Goal: Task Accomplishment & Management: Complete application form

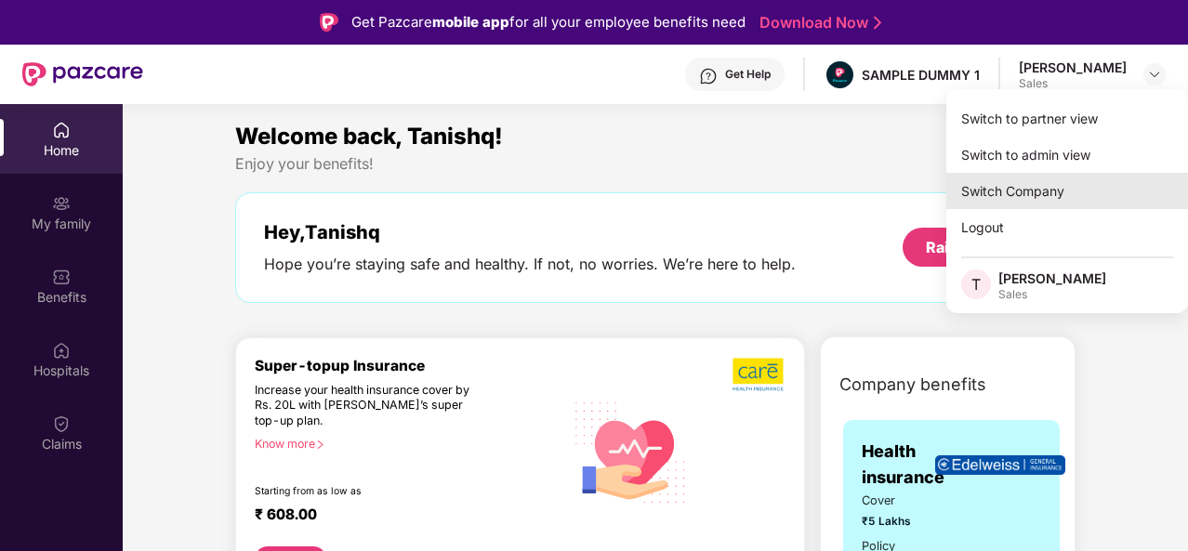
click at [1047, 187] on div "Switch Company" at bounding box center [1067, 191] width 242 height 36
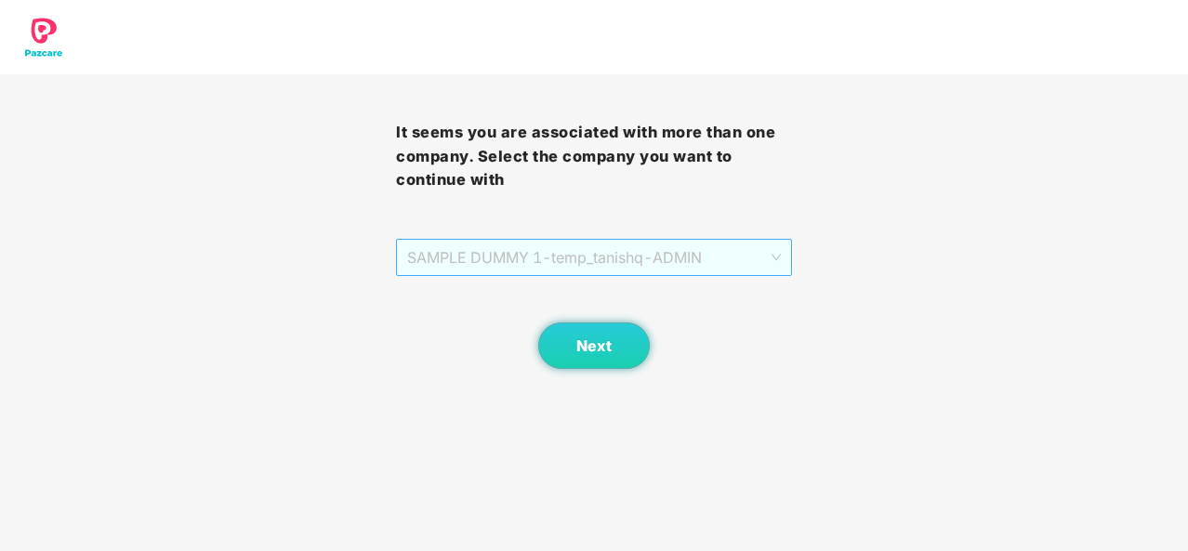
click at [719, 259] on span "SAMPLE DUMMY 1 - temp_tanishq - ADMIN" at bounding box center [594, 257] width 374 height 35
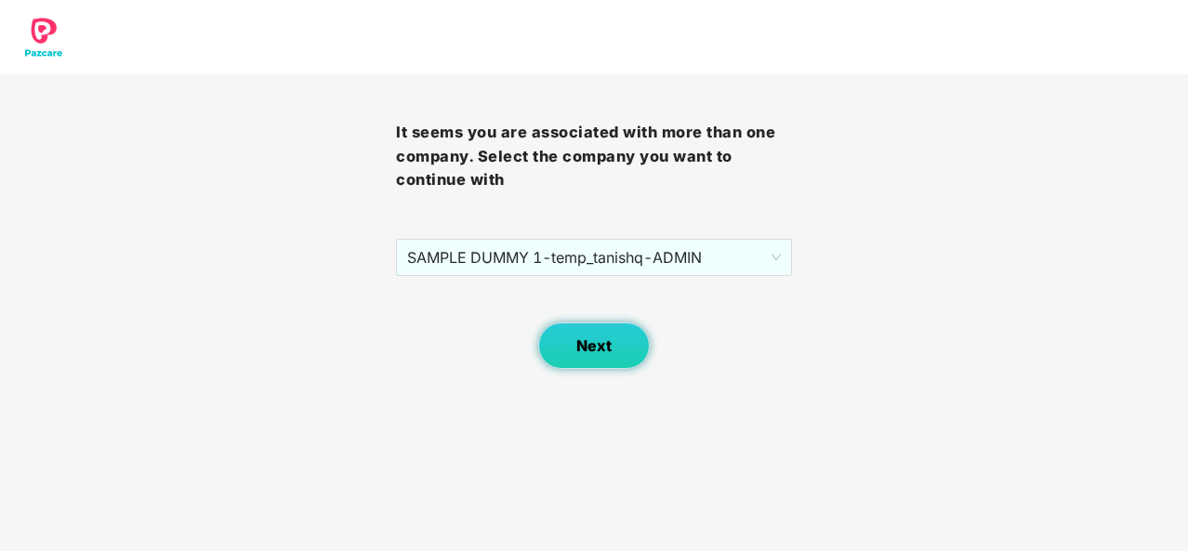
click at [569, 330] on button "Next" at bounding box center [594, 345] width 112 height 46
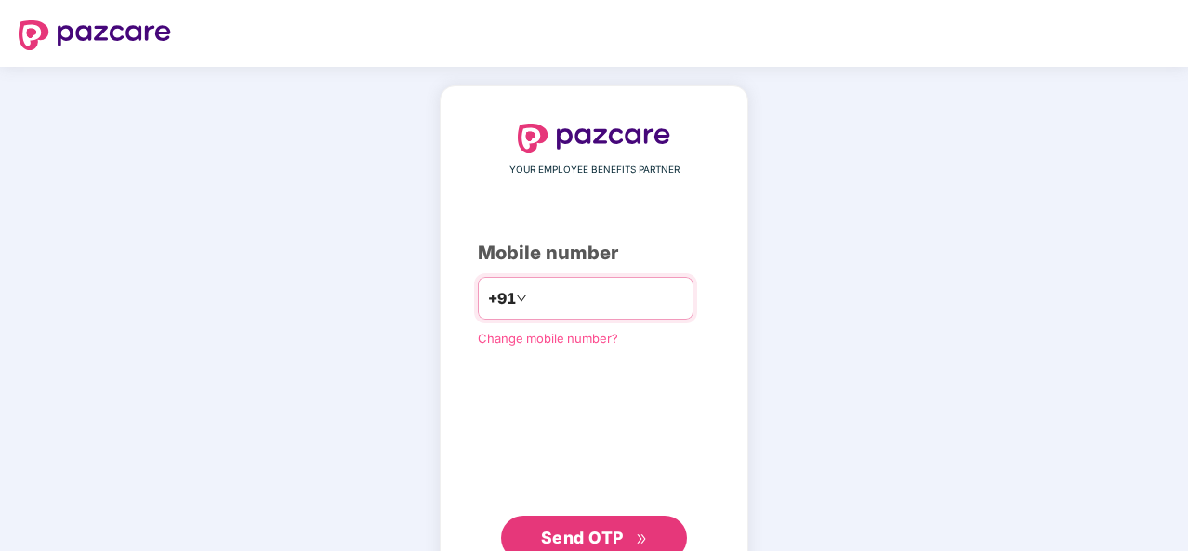
type input "**********"
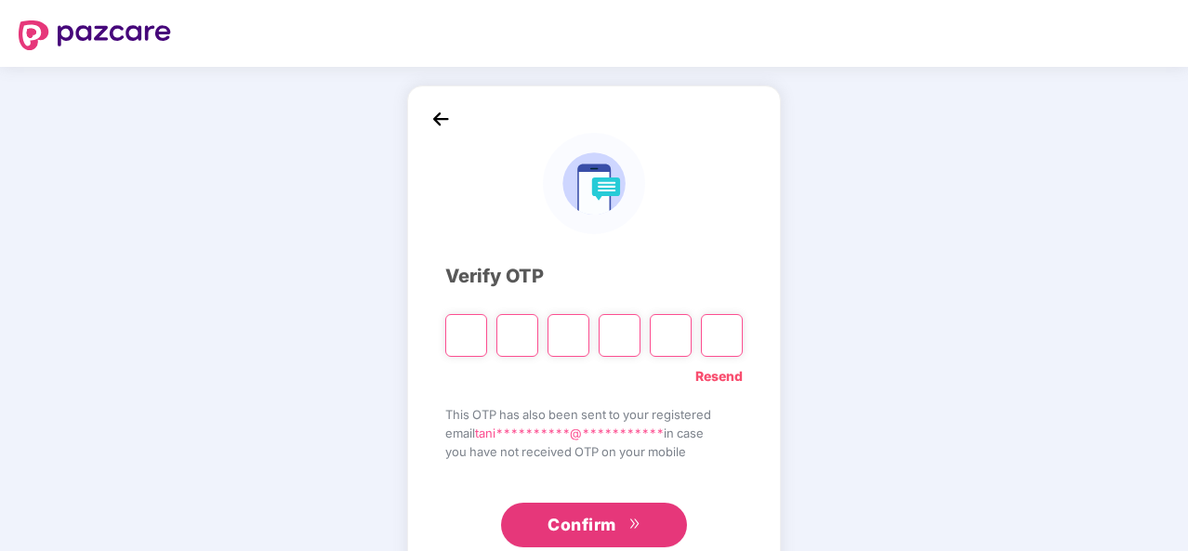
type input "*"
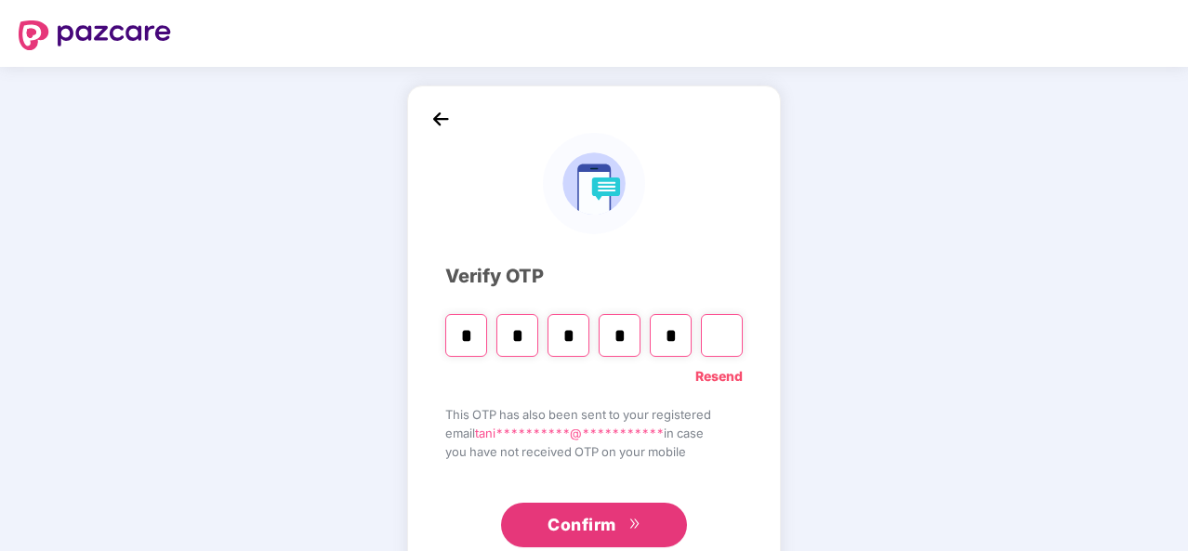
type input "*"
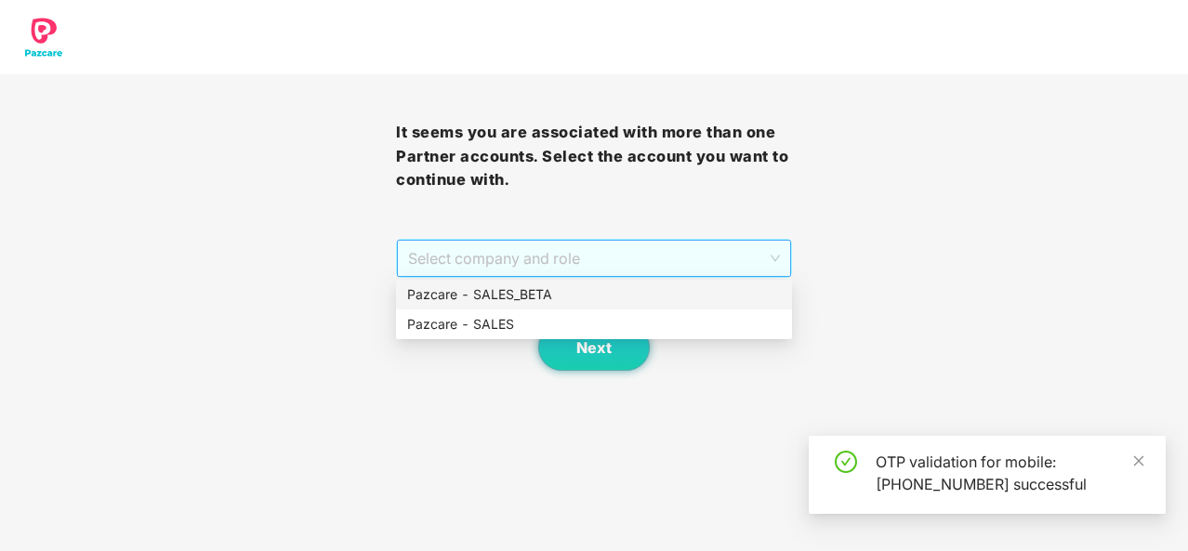
click at [559, 266] on span "Select company and role" at bounding box center [594, 258] width 372 height 35
click at [559, 322] on div "Pazcare - SALES" at bounding box center [594, 324] width 374 height 20
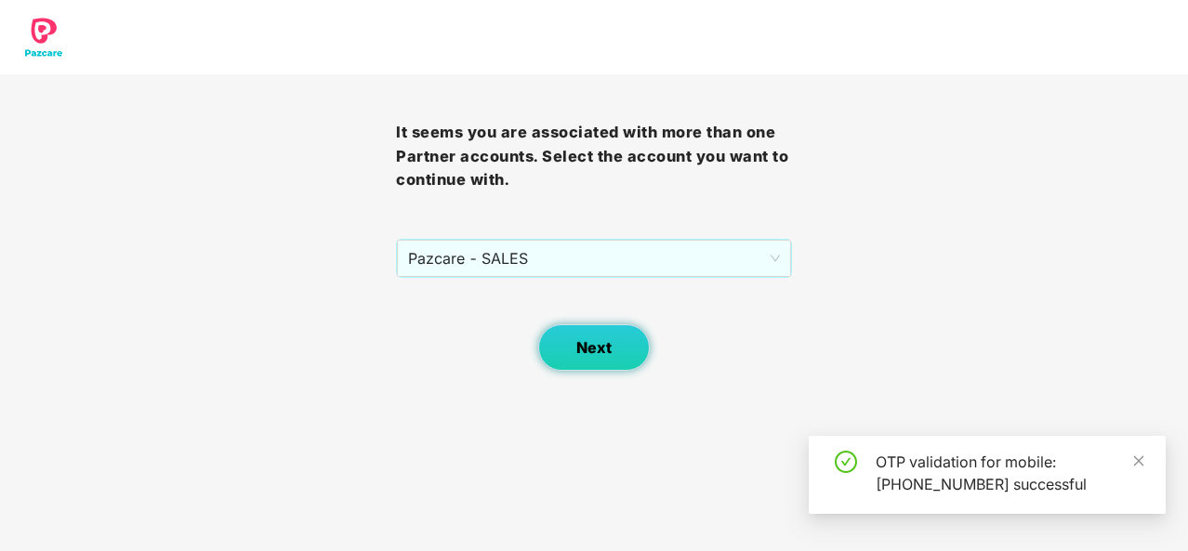
click at [617, 339] on button "Next" at bounding box center [594, 347] width 112 height 46
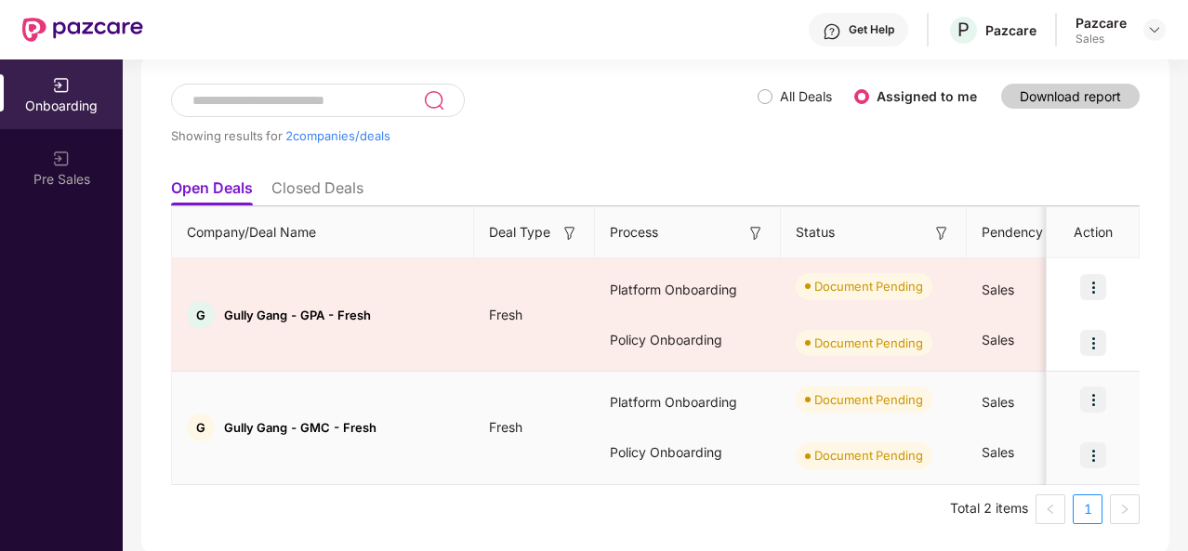
click at [283, 427] on span "Gully Gang - GMC - Fresh" at bounding box center [300, 427] width 152 height 15
click at [1097, 454] on img at bounding box center [1093, 455] width 26 height 26
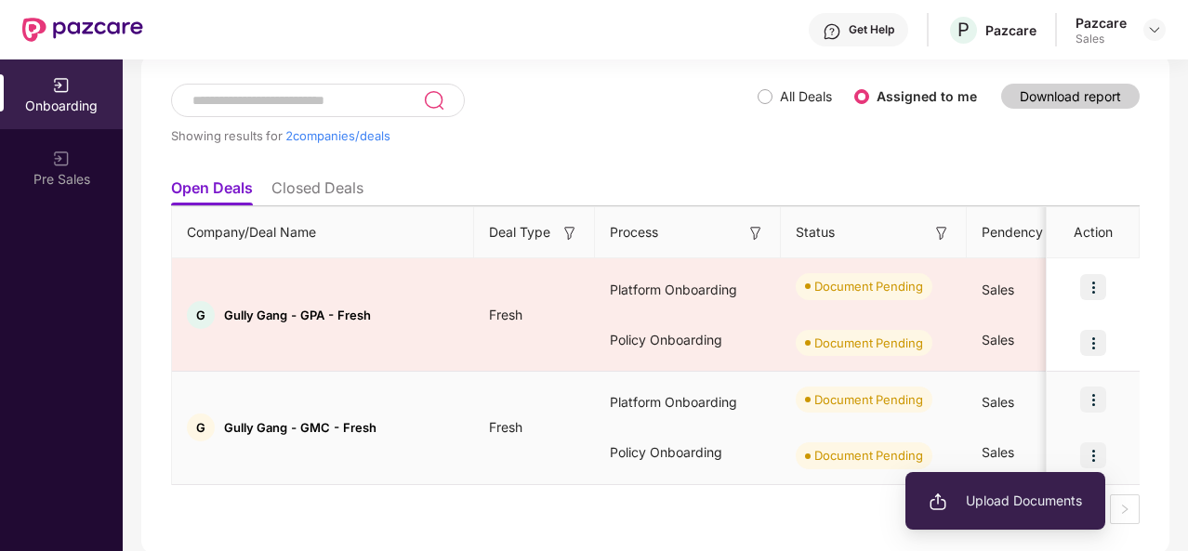
click at [1092, 393] on img at bounding box center [1093, 400] width 26 height 26
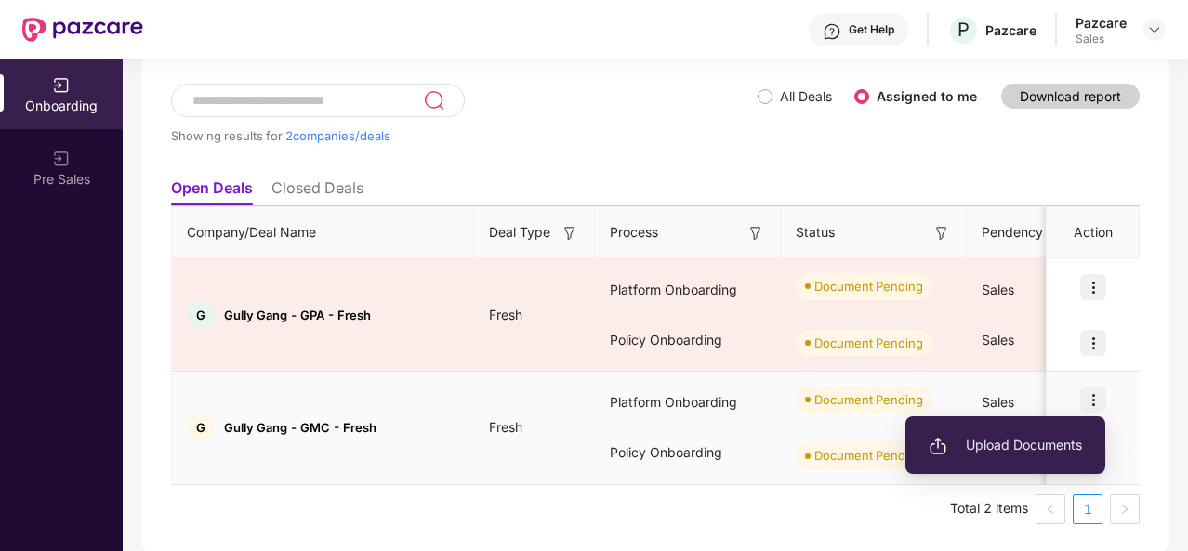
click at [976, 441] on span "Upload Documents" at bounding box center [1004, 445] width 153 height 20
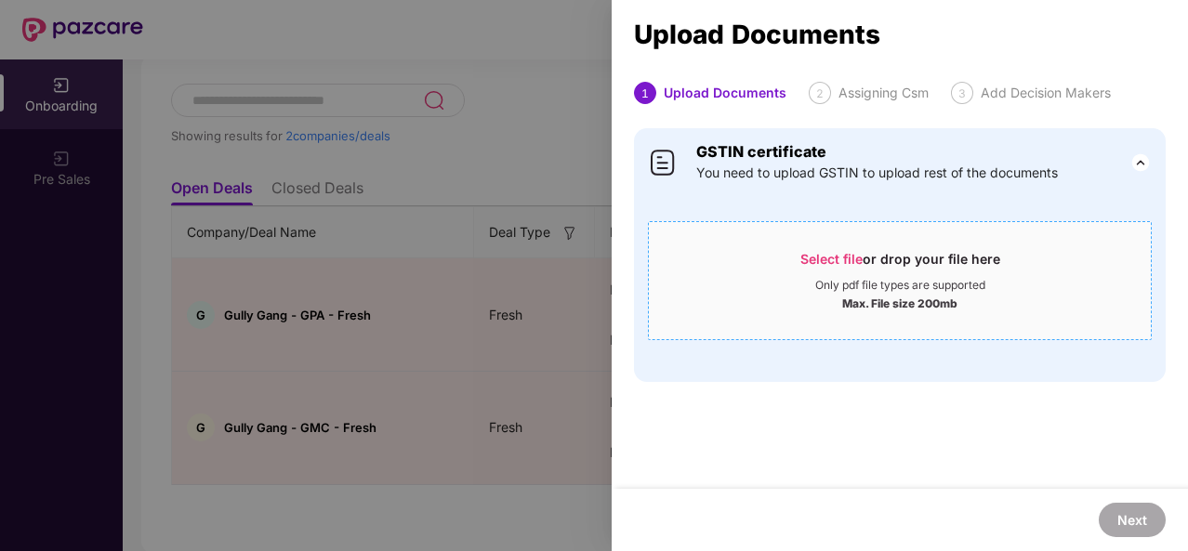
scroll to position [0, 2]
click at [463, 321] on div at bounding box center [594, 275] width 1188 height 551
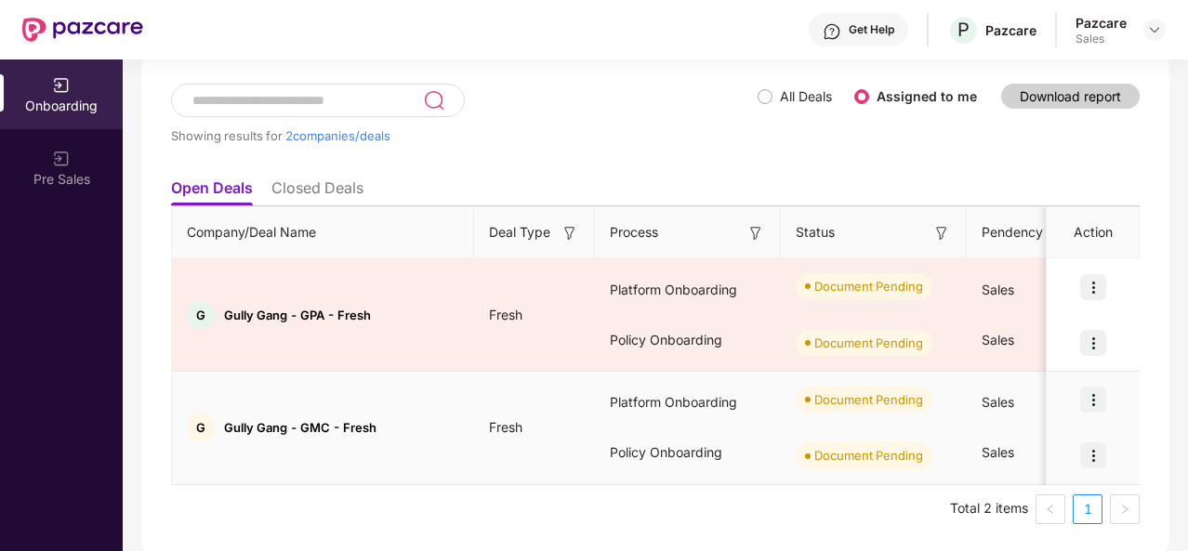
click at [1095, 449] on img at bounding box center [1093, 455] width 26 height 26
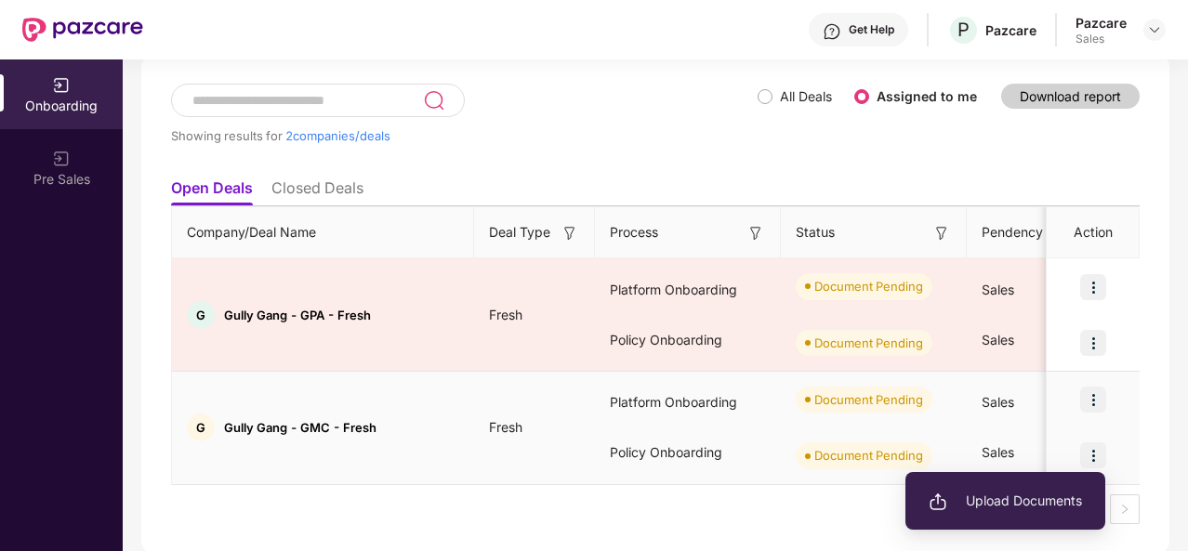
click at [966, 502] on span "Upload Documents" at bounding box center [1004, 501] width 153 height 20
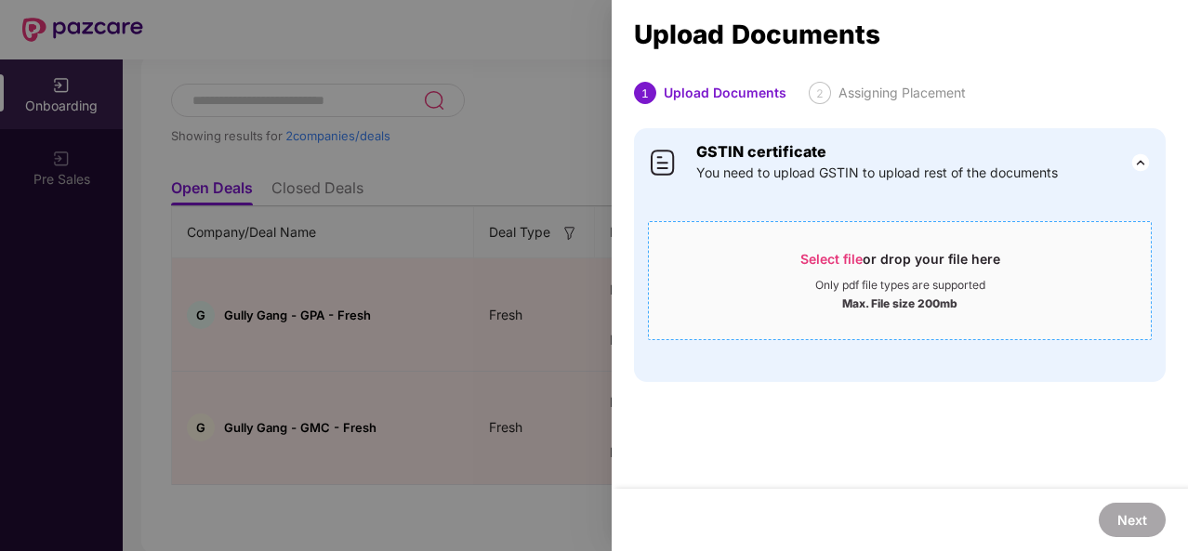
click at [828, 257] on span "Select file" at bounding box center [831, 259] width 62 height 16
click at [530, 497] on div at bounding box center [594, 275] width 1188 height 551
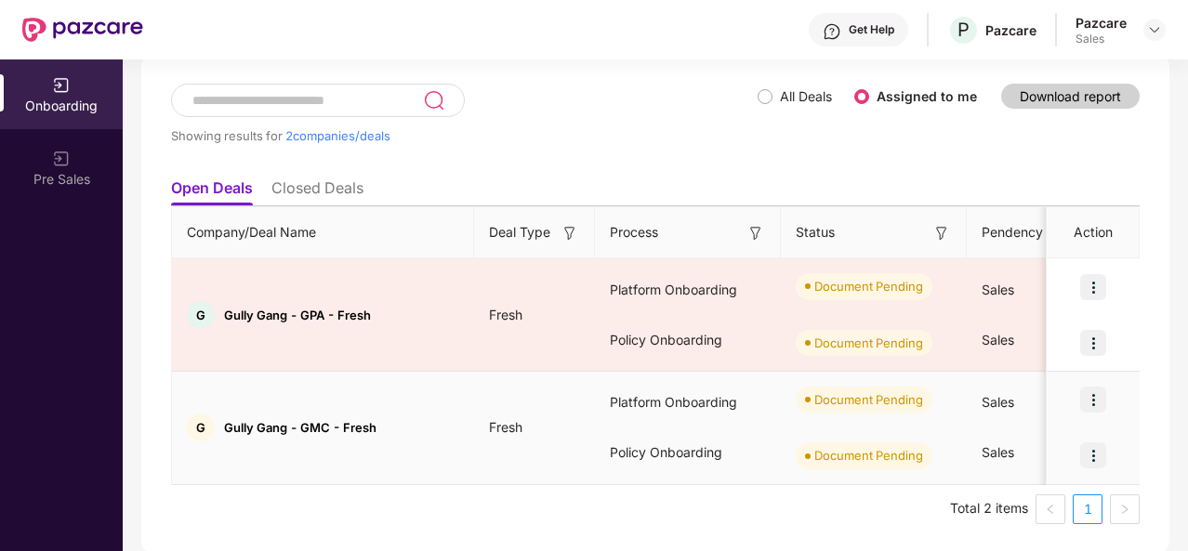
click at [1095, 453] on img at bounding box center [1093, 455] width 26 height 26
click at [1094, 401] on img at bounding box center [1093, 400] width 26 height 26
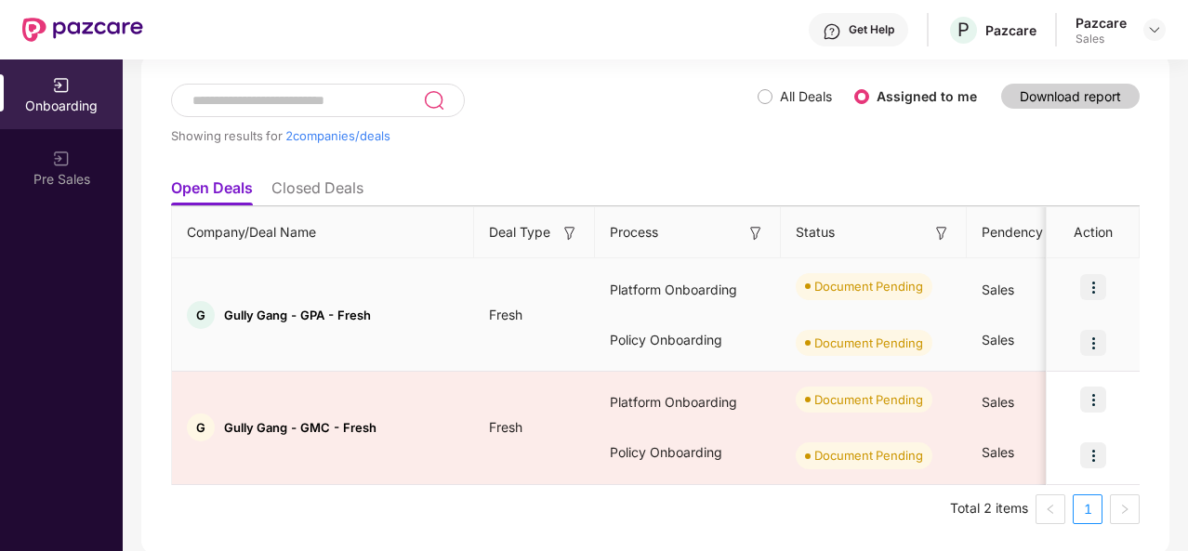
click at [1097, 335] on img at bounding box center [1093, 343] width 26 height 26
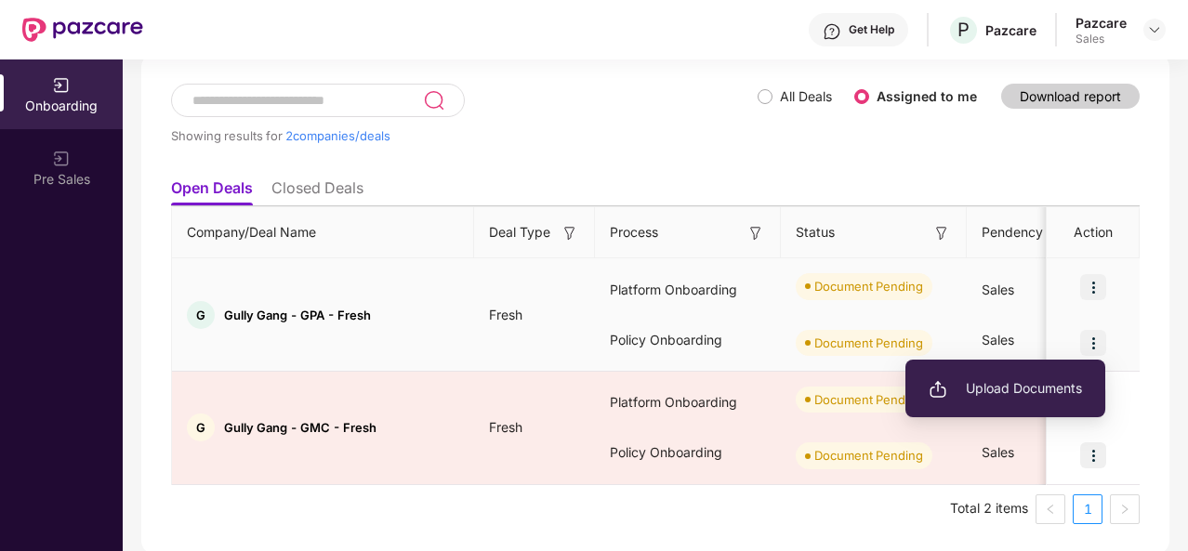
click at [1016, 393] on span "Upload Documents" at bounding box center [1004, 388] width 153 height 20
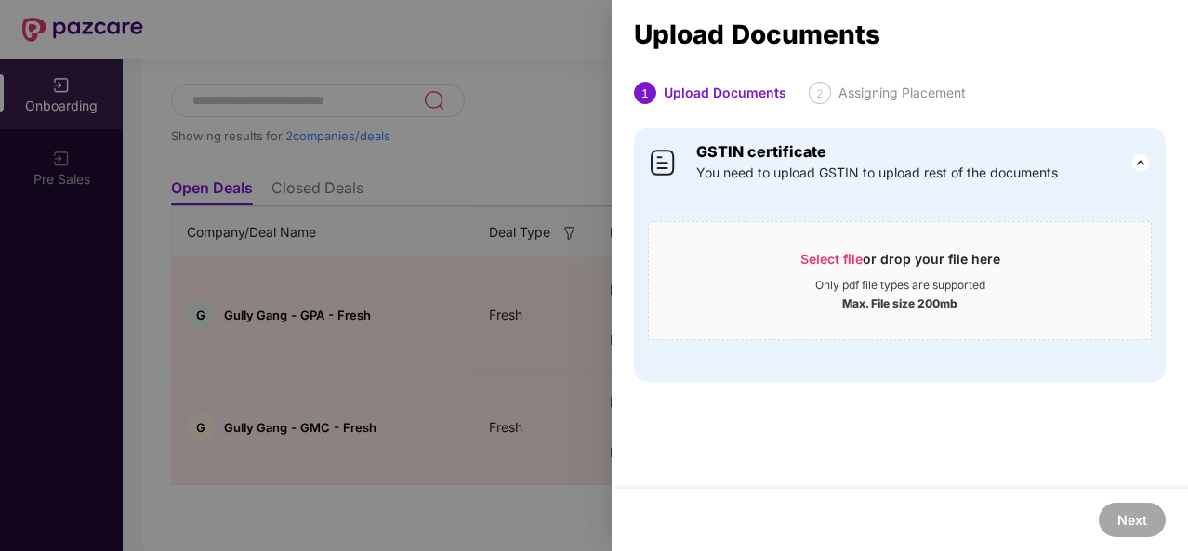
click at [431, 389] on div at bounding box center [594, 275] width 1188 height 551
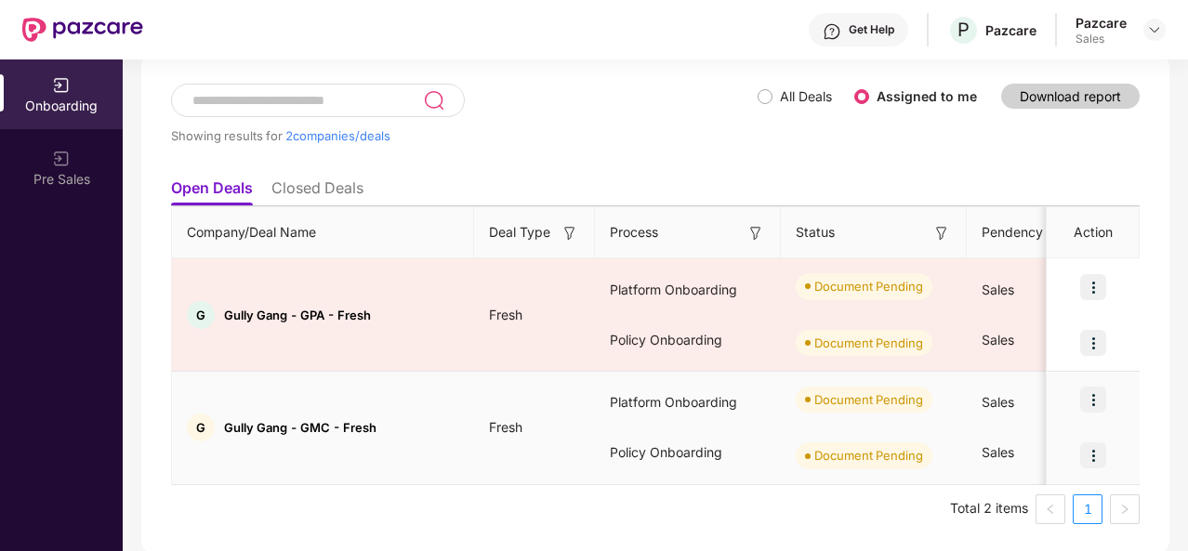
click at [1097, 453] on img at bounding box center [1093, 455] width 26 height 26
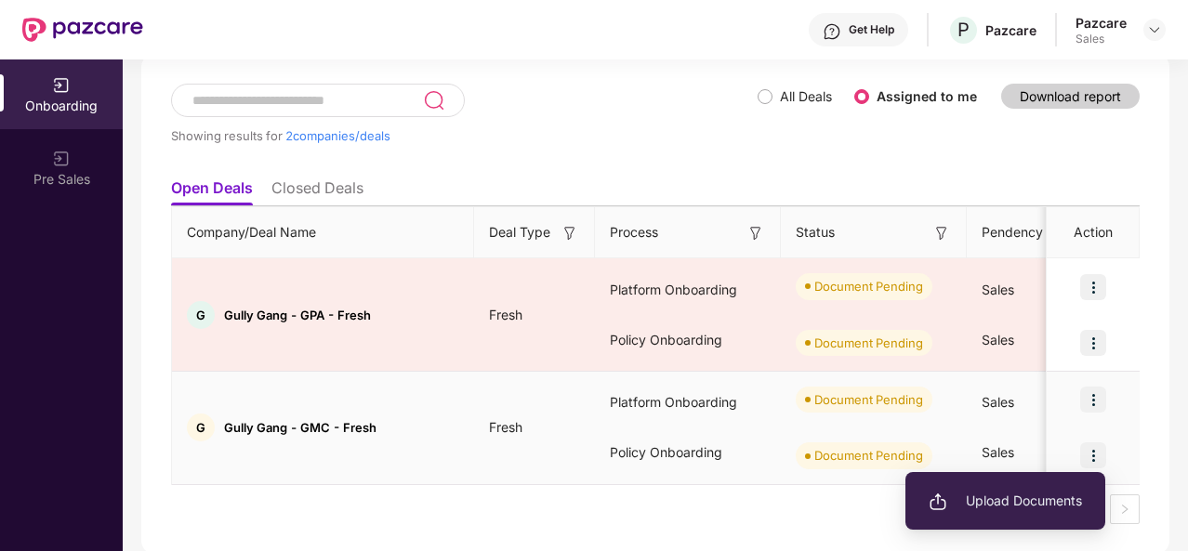
click at [1002, 493] on span "Upload Documents" at bounding box center [1004, 501] width 153 height 20
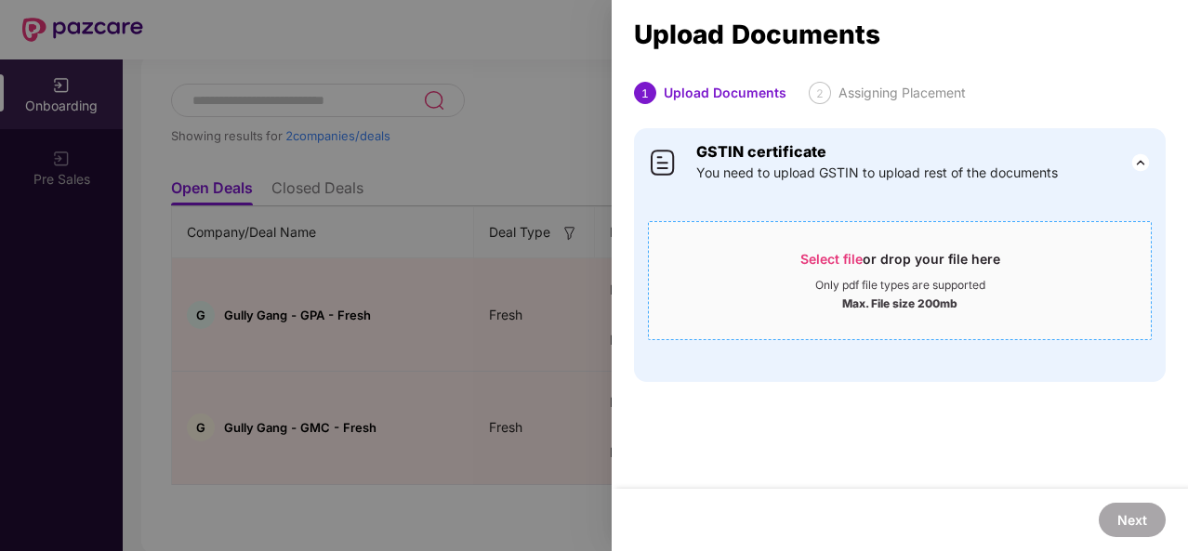
click at [837, 256] on span "Select file" at bounding box center [831, 259] width 62 height 16
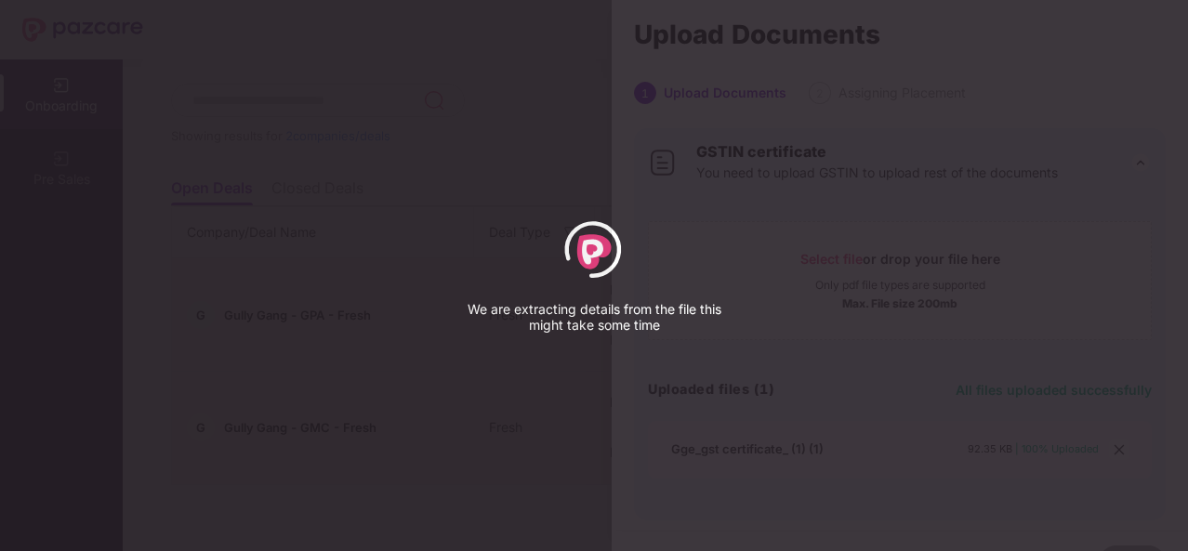
select select "****"
select select "******"
select select "**********"
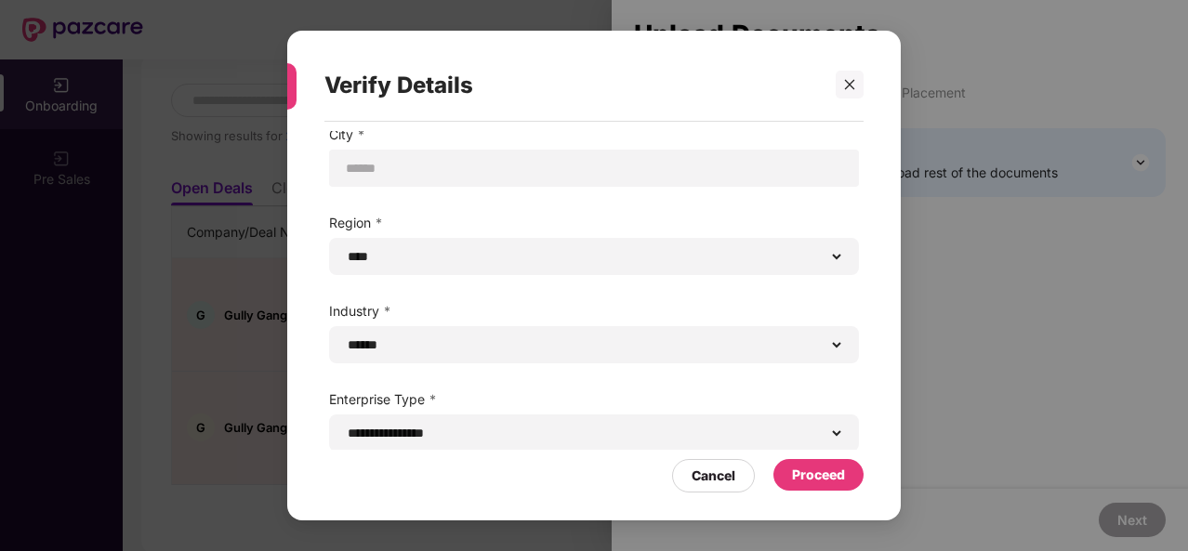
scroll to position [125, 0]
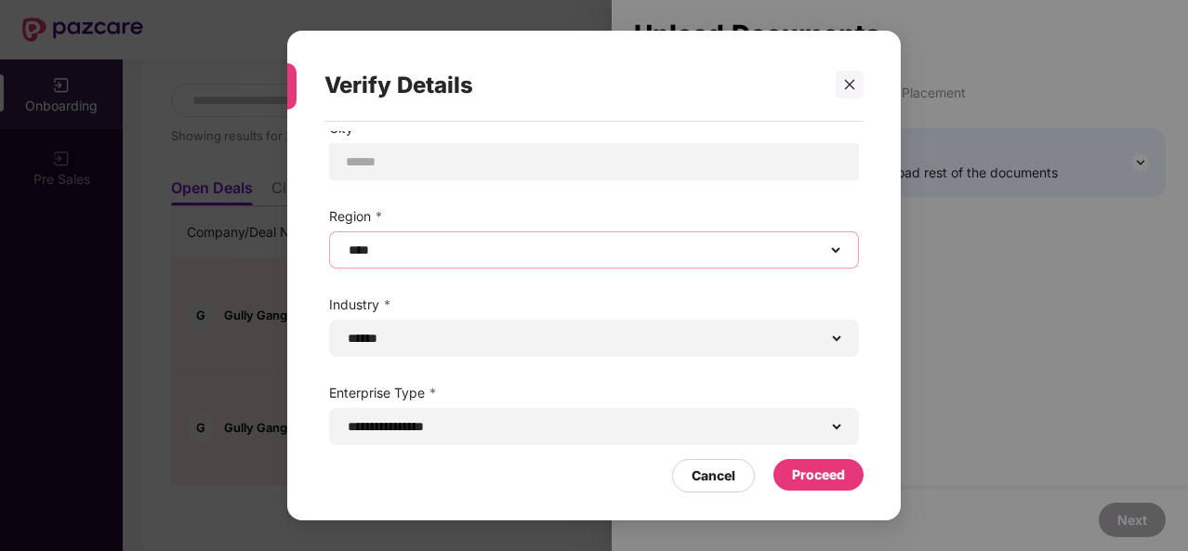
click at [574, 244] on select "****** **** **** ***** *****" at bounding box center [594, 250] width 498 height 15
select select "*****"
click at [345, 243] on select "****** **** **** ***** *****" at bounding box center [594, 250] width 498 height 15
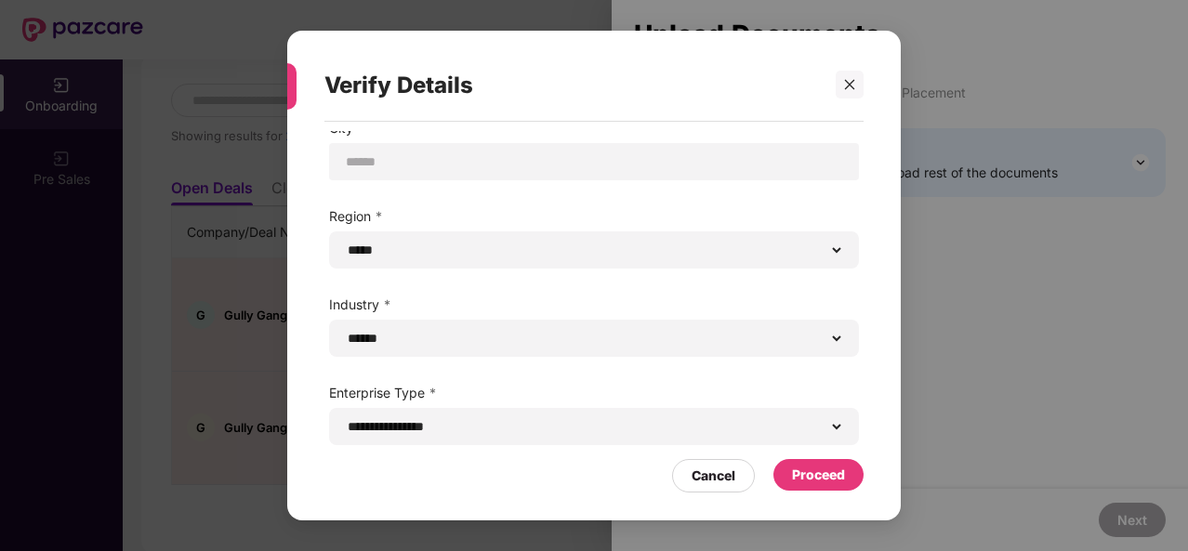
click at [828, 482] on div "Proceed" at bounding box center [818, 475] width 53 height 20
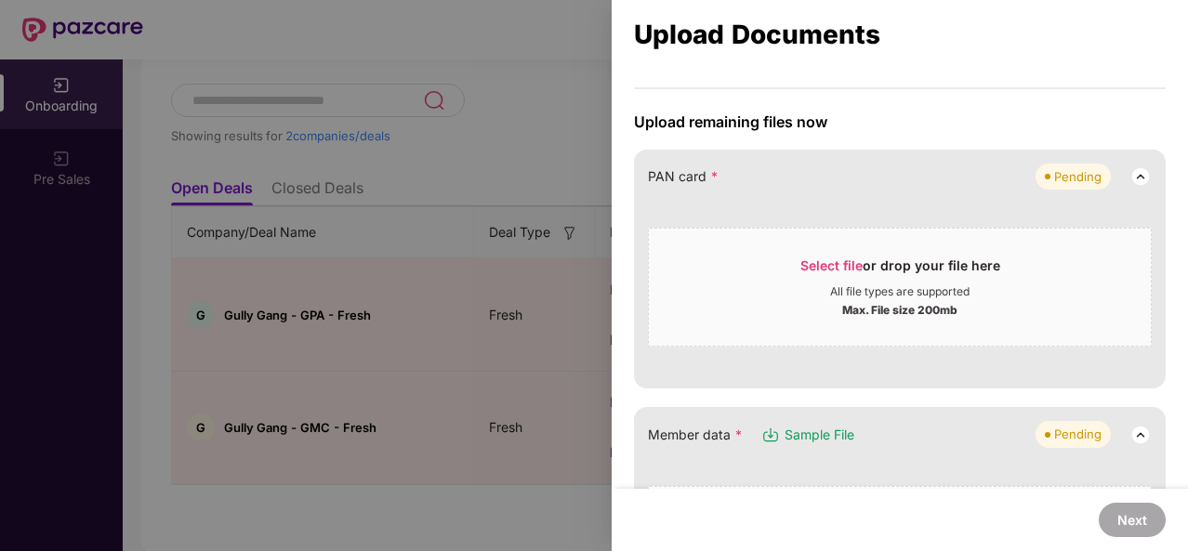
scroll to position [131, 0]
click at [836, 261] on span "Select file" at bounding box center [831, 267] width 62 height 16
click at [840, 263] on span "Select file" at bounding box center [831, 267] width 62 height 16
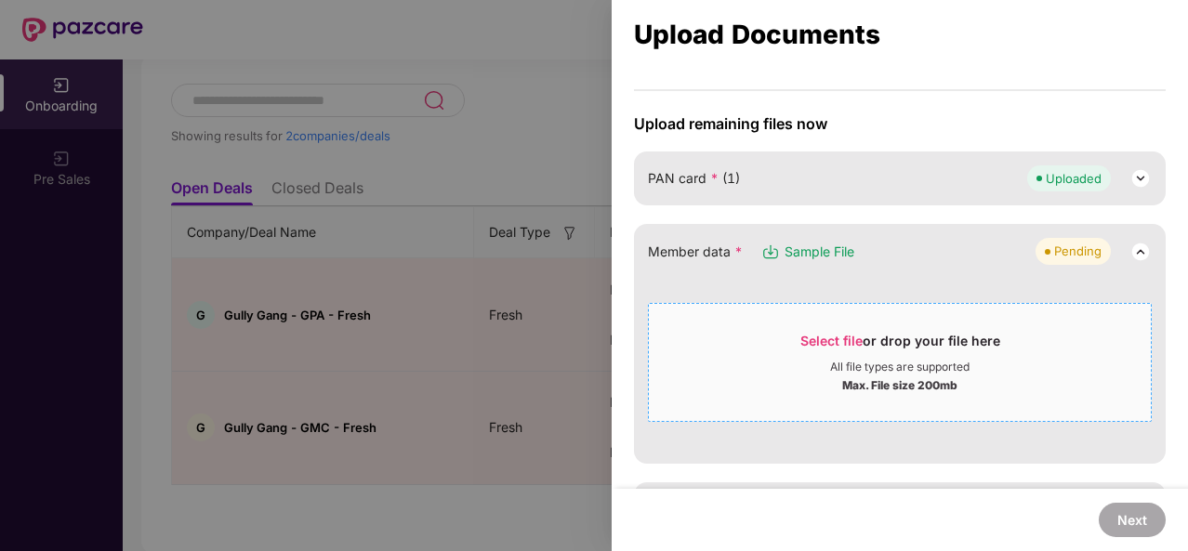
click at [829, 335] on span "Select file" at bounding box center [831, 341] width 62 height 16
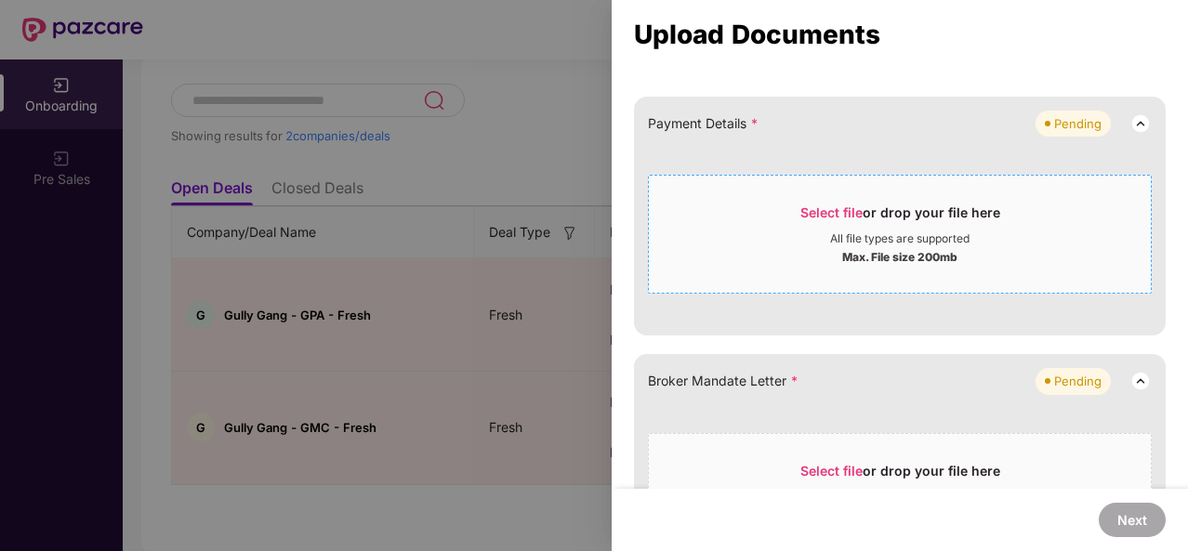
scroll to position [331, 0]
click at [832, 211] on span "Select file" at bounding box center [831, 213] width 62 height 16
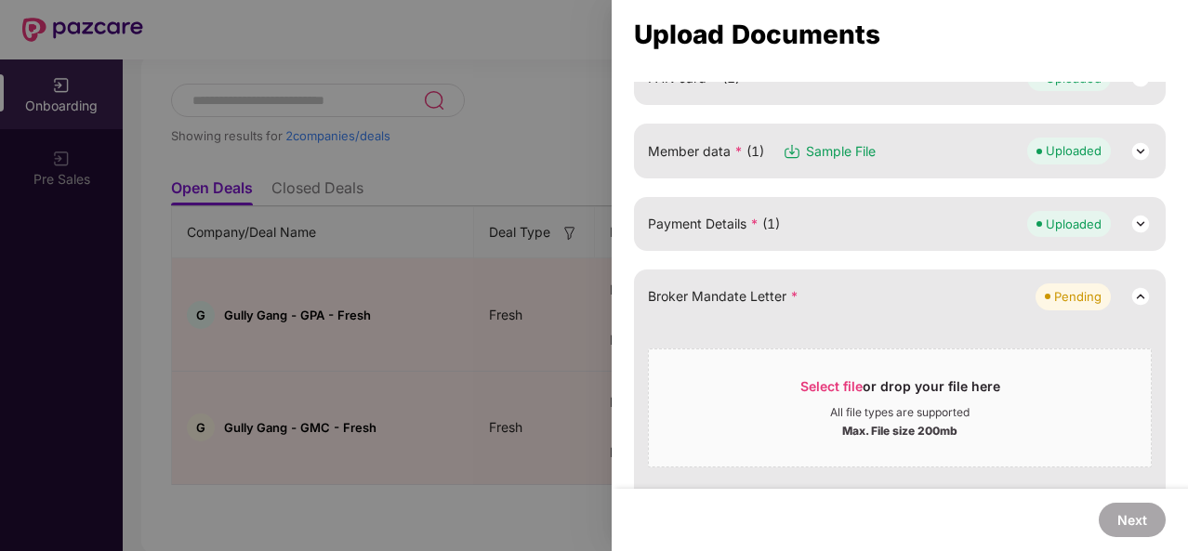
scroll to position [231, 0]
